Goal: Find specific page/section: Find specific page/section

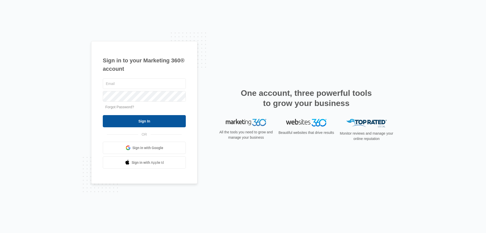
type input "[EMAIL_ADDRESS][DOMAIN_NAME]"
click at [141, 120] on input "Sign In" at bounding box center [144, 121] width 83 height 12
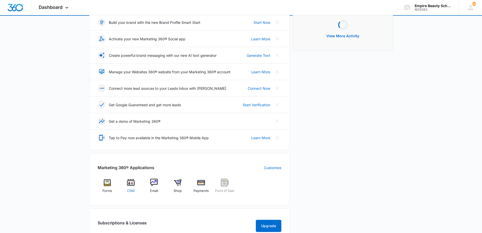
scroll to position [76, 0]
click at [131, 188] on span "CRM" at bounding box center [131, 190] width 8 height 5
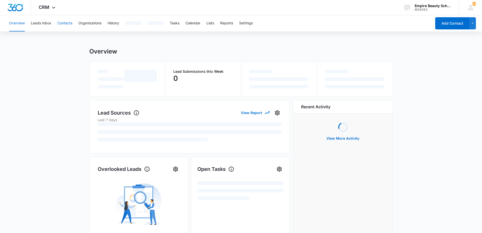
click at [66, 26] on button "Contacts" at bounding box center [64, 23] width 15 height 16
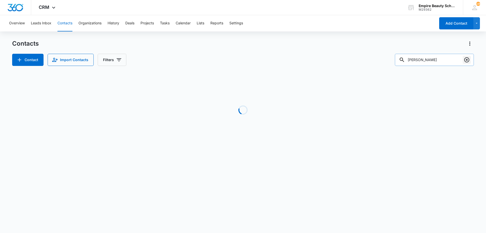
click at [469, 58] on icon "Clear" at bounding box center [466, 59] width 5 height 5
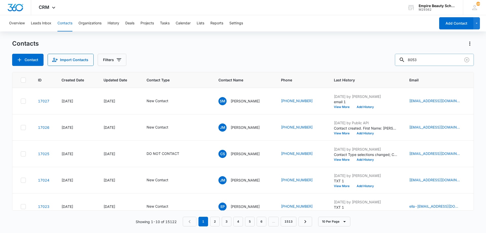
type input "8053"
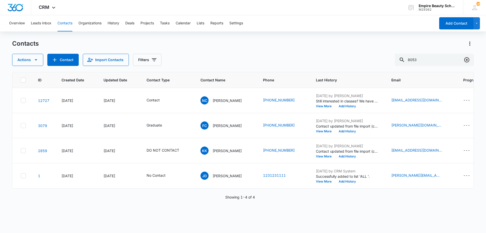
click at [466, 60] on icon "Clear" at bounding box center [466, 59] width 5 height 5
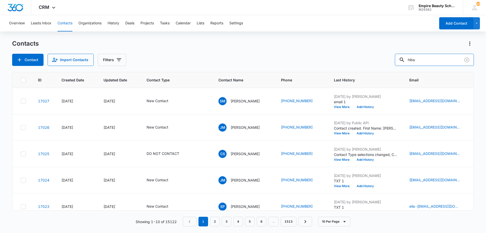
type input "hiba"
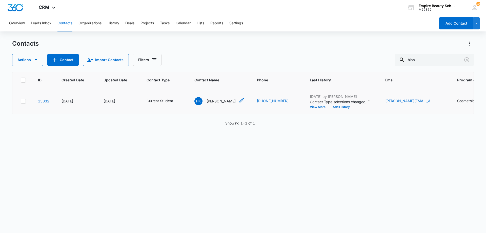
click at [214, 98] on div "HK [PERSON_NAME]" at bounding box center [214, 101] width 41 height 8
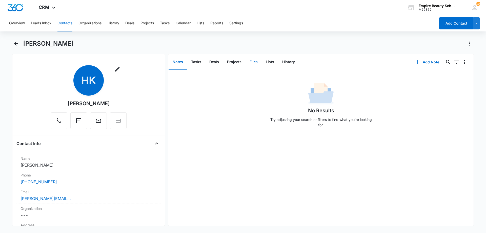
click at [254, 64] on button "Files" at bounding box center [253, 62] width 16 height 16
